Goal: Use online tool/utility: Utilize a website feature to perform a specific function

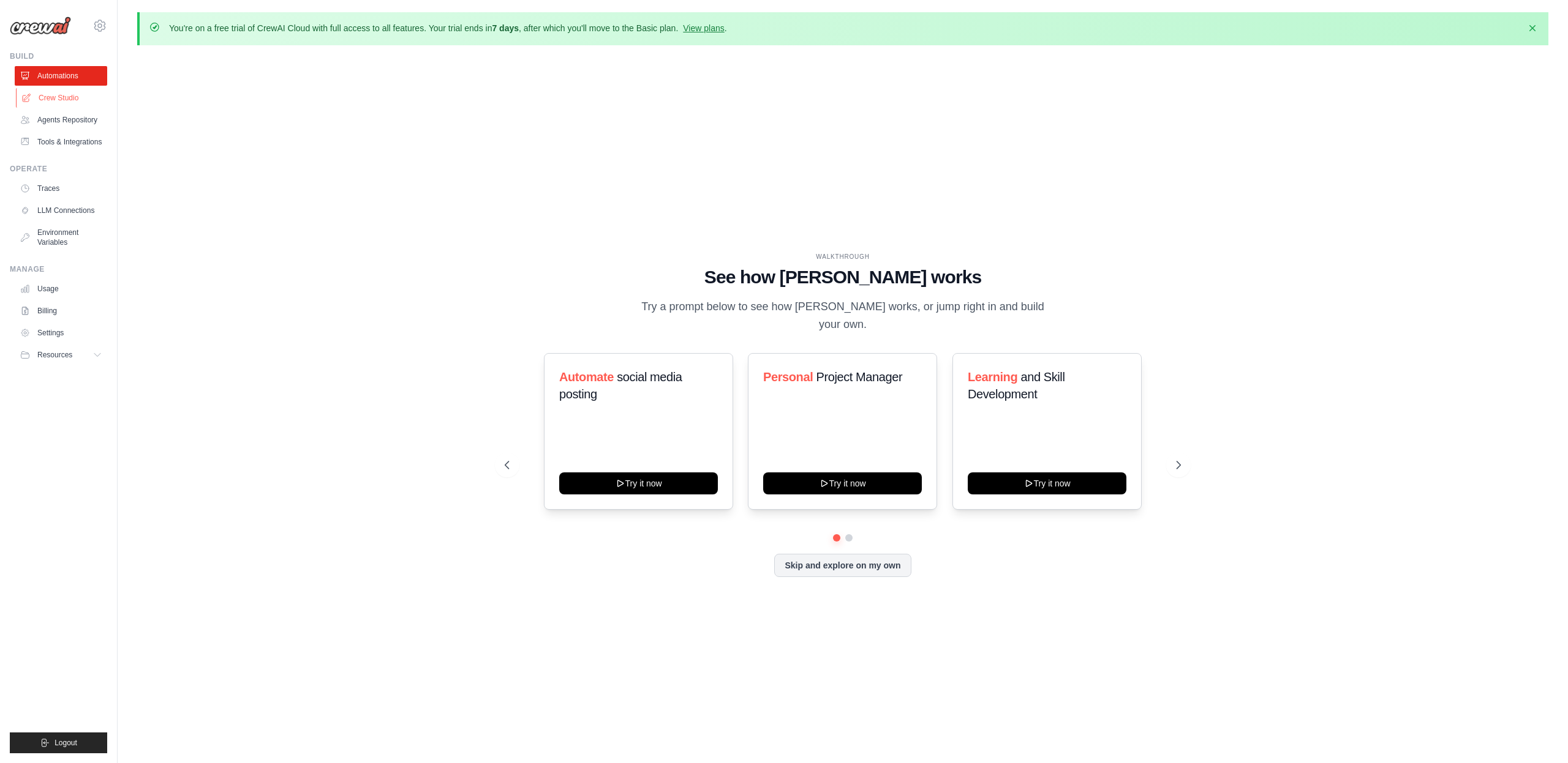
click at [52, 96] on link "Crew Studio" at bounding box center [62, 98] width 93 height 20
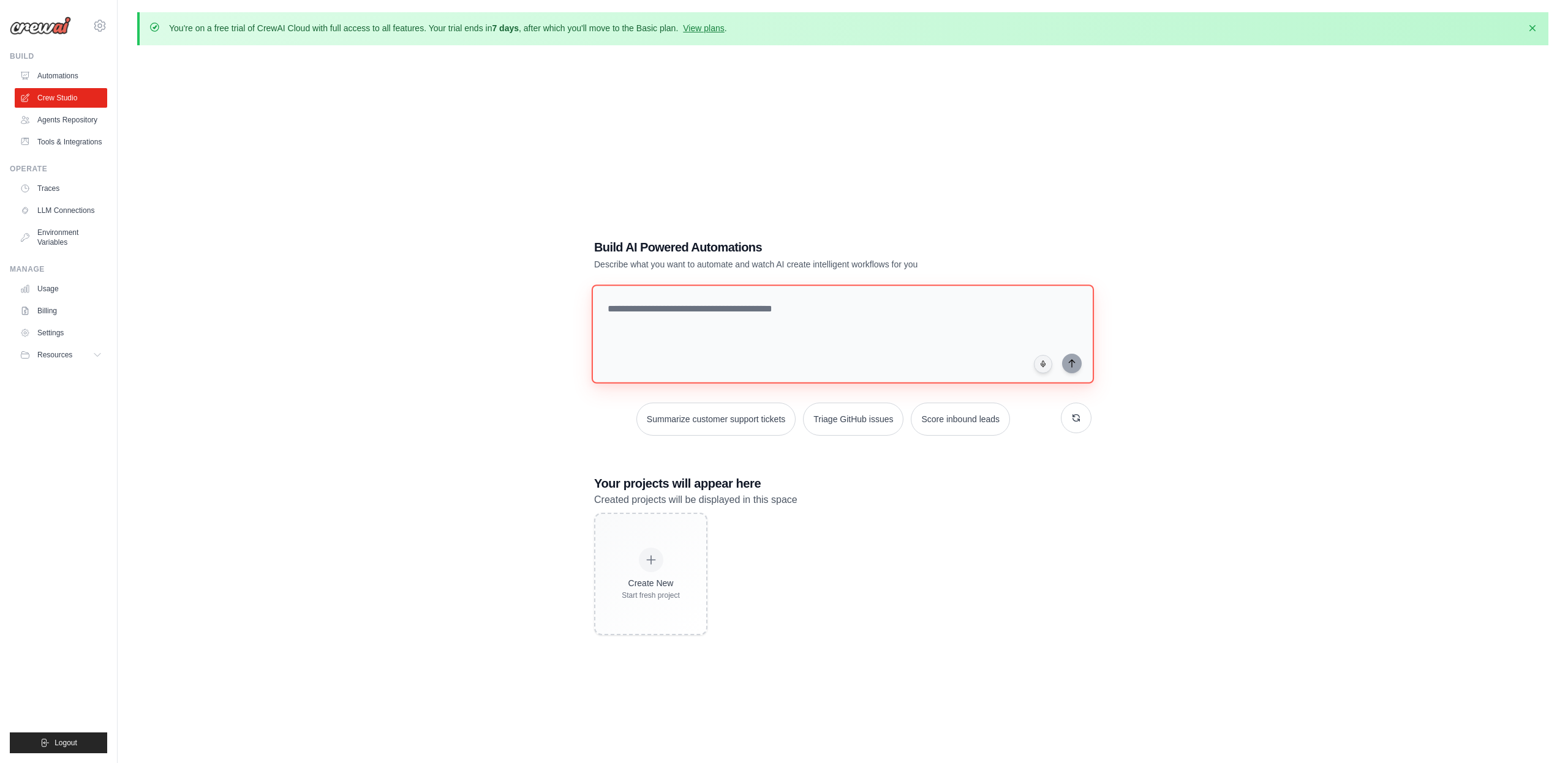
click at [729, 312] on textarea at bounding box center [843, 334] width 502 height 99
type textarea "**********"
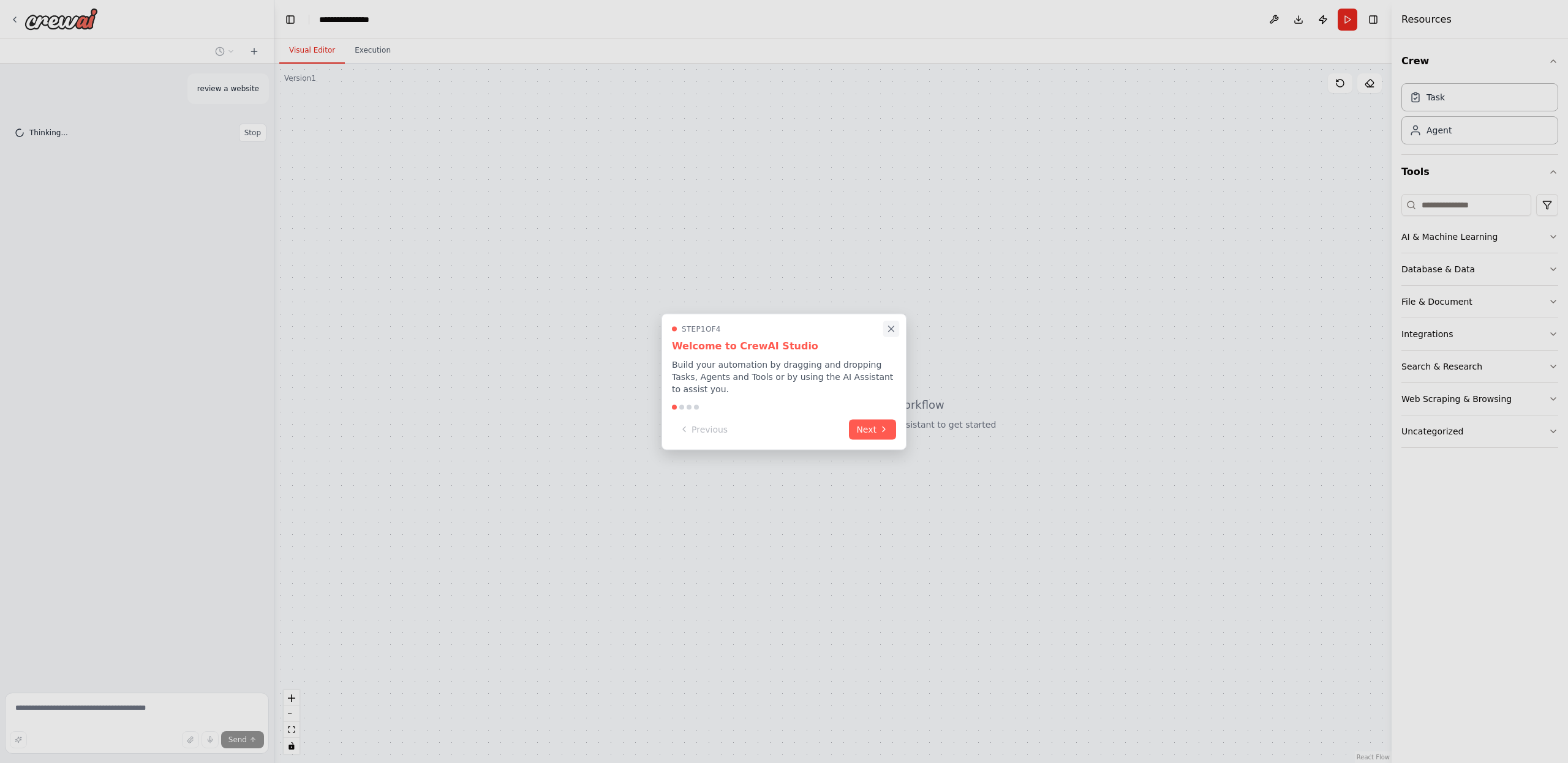
click at [890, 330] on icon "Close walkthrough" at bounding box center [891, 328] width 5 height 5
